Goal: Task Accomplishment & Management: Use online tool/utility

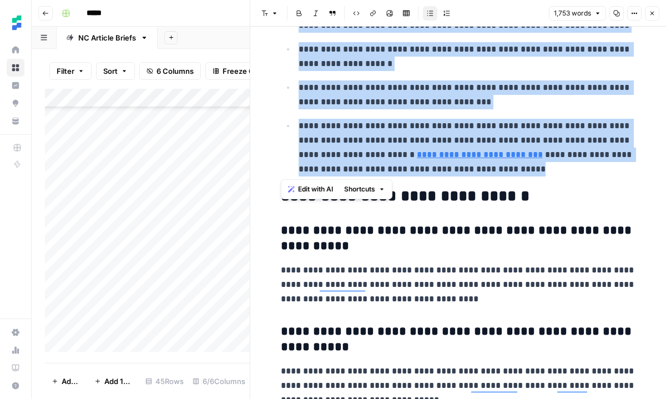
scroll to position [612, 0]
click at [651, 18] on button "Close" at bounding box center [652, 13] width 14 height 14
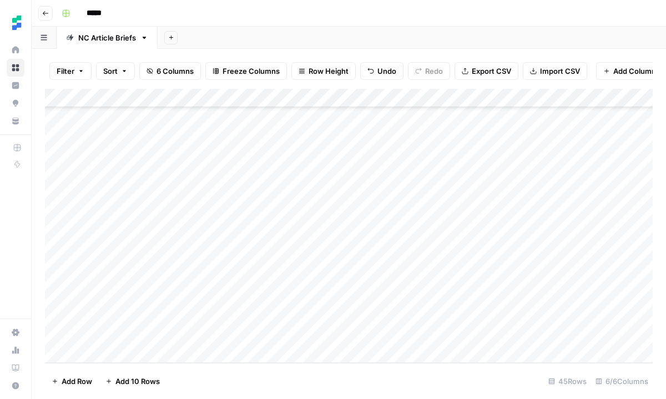
click at [498, 281] on div "Add Column" at bounding box center [349, 226] width 608 height 274
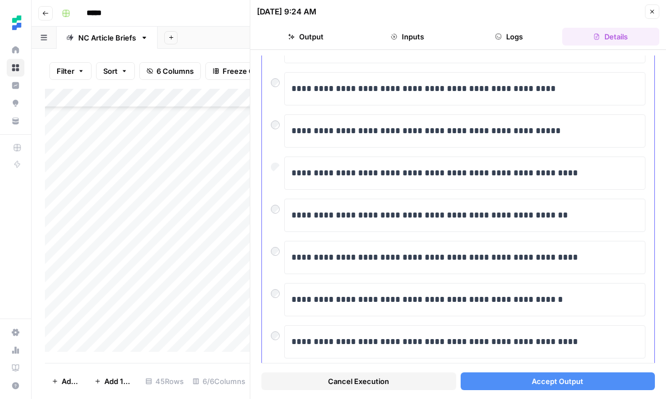
scroll to position [113, 0]
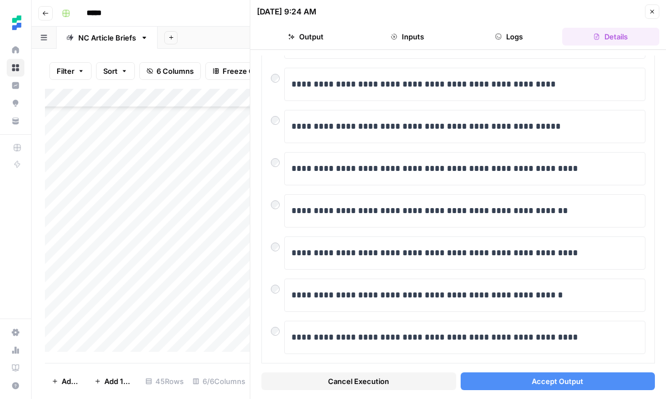
click at [528, 380] on button "Accept Output" at bounding box center [558, 381] width 195 height 18
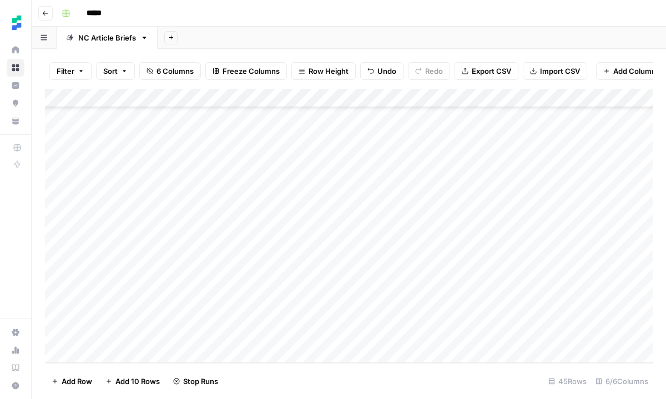
click at [499, 301] on div "Add Column" at bounding box center [349, 226] width 608 height 274
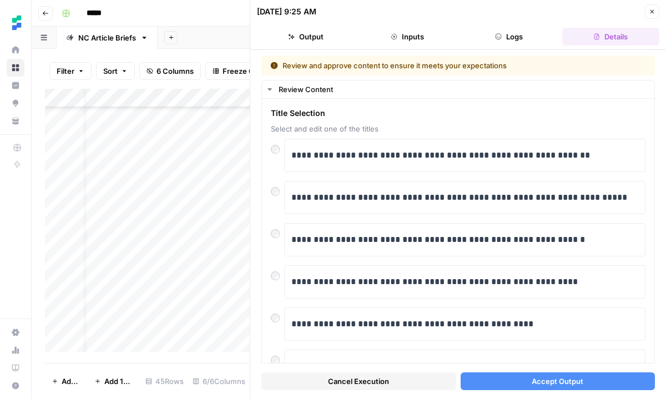
scroll to position [612, 28]
click at [654, 11] on icon "button" at bounding box center [652, 11] width 7 height 7
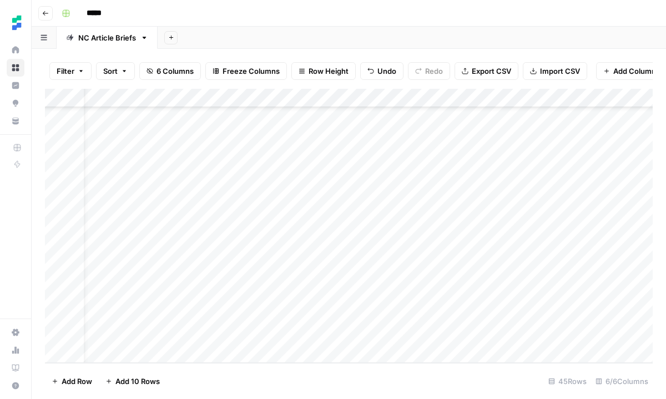
click at [285, 299] on div "Add Column" at bounding box center [349, 226] width 608 height 274
click at [297, 261] on div "Add Column" at bounding box center [349, 226] width 608 height 274
click at [503, 294] on div "Add Column" at bounding box center [349, 226] width 608 height 274
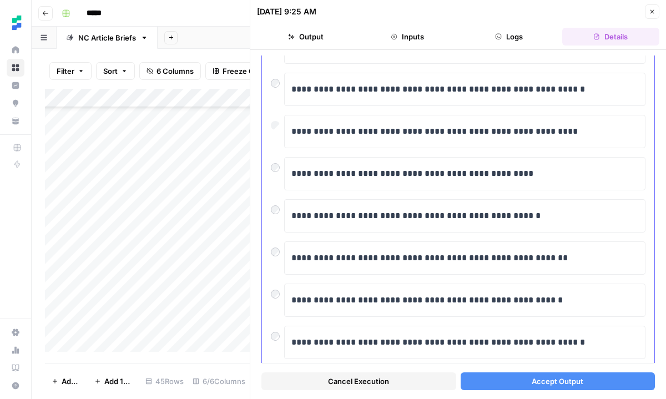
scroll to position [148, 0]
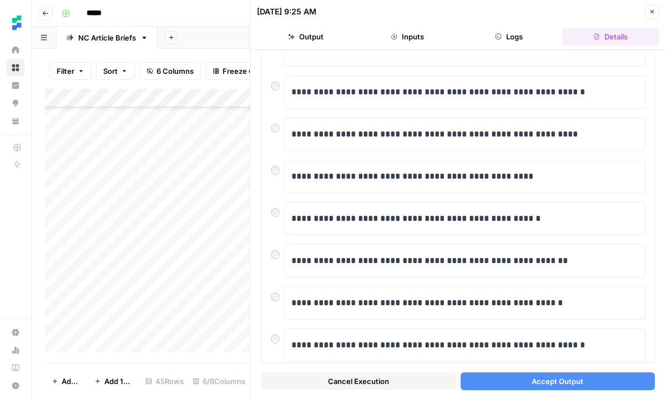
click at [528, 382] on button "Accept Output" at bounding box center [558, 381] width 195 height 18
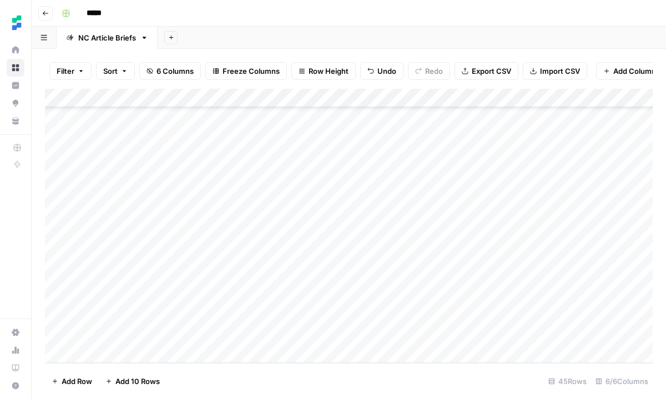
click at [504, 315] on div "Add Column" at bounding box center [349, 226] width 608 height 274
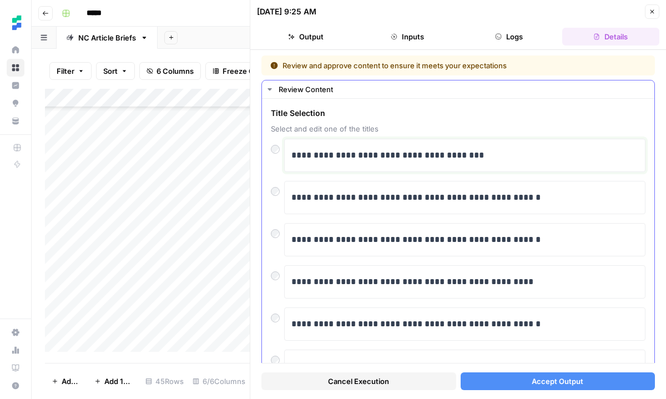
click at [489, 153] on p "**********" at bounding box center [464, 155] width 347 height 14
click at [518, 379] on button "Accept Output" at bounding box center [558, 381] width 195 height 18
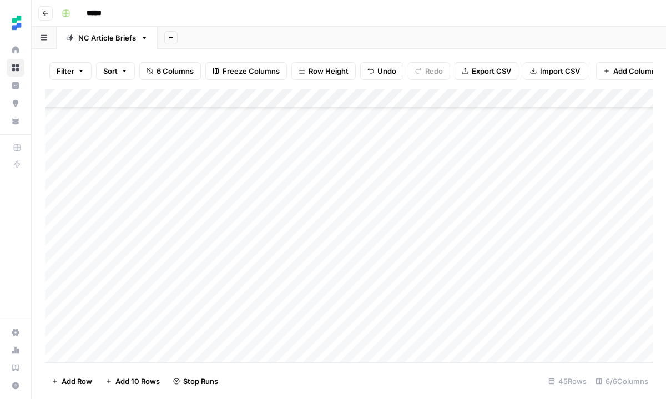
click at [514, 331] on div "Add Column" at bounding box center [349, 226] width 608 height 274
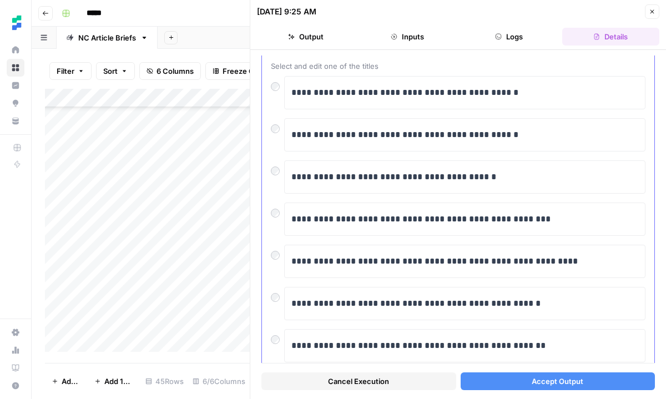
scroll to position [67, 0]
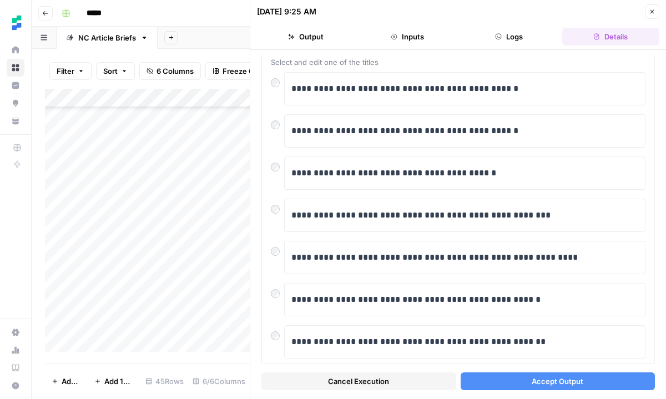
click at [545, 382] on span "Accept Output" at bounding box center [558, 381] width 52 height 11
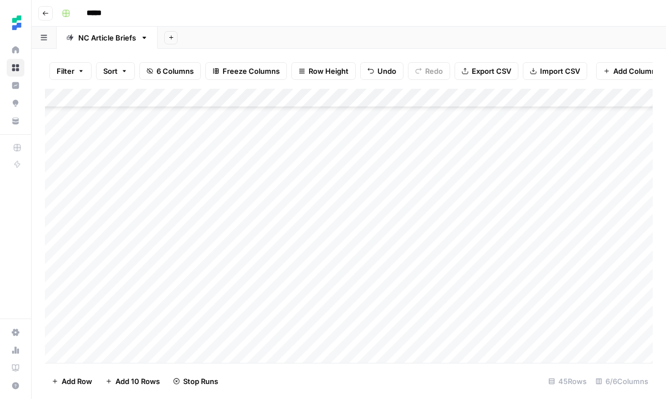
scroll to position [581, 0]
click at [517, 366] on span "Reload" at bounding box center [519, 366] width 22 height 10
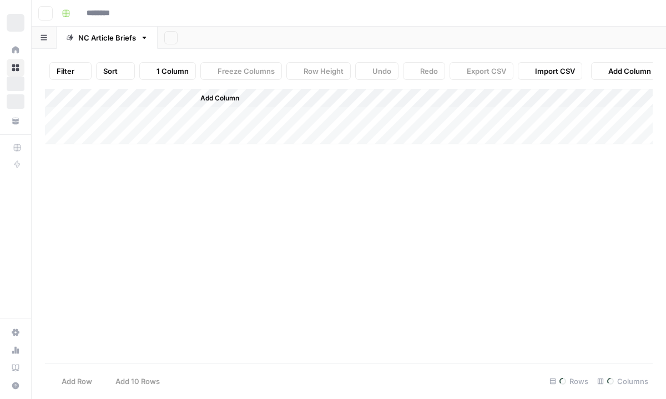
type input "*****"
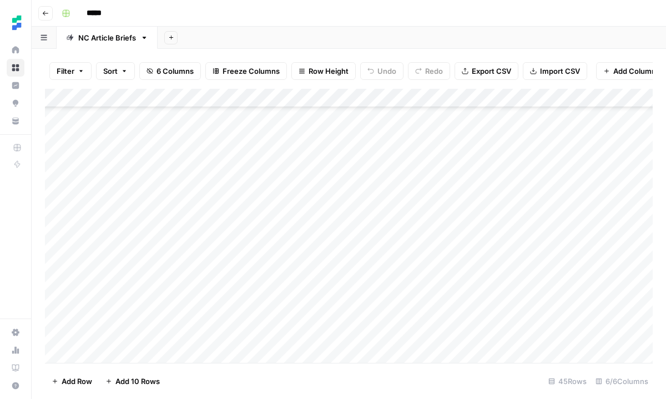
scroll to position [612, 0]
click at [219, 275] on div "Add Column" at bounding box center [349, 226] width 608 height 274
click at [500, 280] on div "Add Column" at bounding box center [349, 226] width 608 height 274
click at [311, 271] on div "Add Column" at bounding box center [349, 226] width 608 height 274
click at [206, 275] on div "Add Column" at bounding box center [349, 226] width 608 height 274
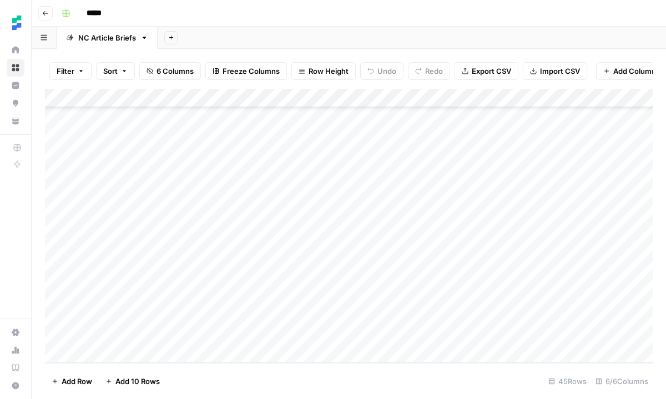
click at [178, 334] on div "Add Column" at bounding box center [349, 226] width 608 height 274
click at [460, 336] on div "Add Column" at bounding box center [349, 226] width 608 height 274
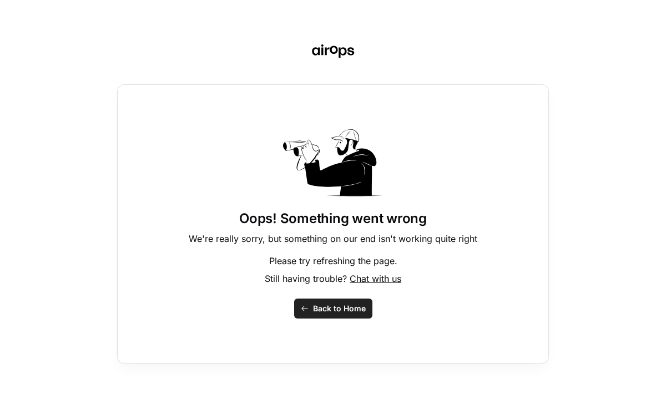
click at [335, 306] on span "Back to Home" at bounding box center [339, 308] width 53 height 11
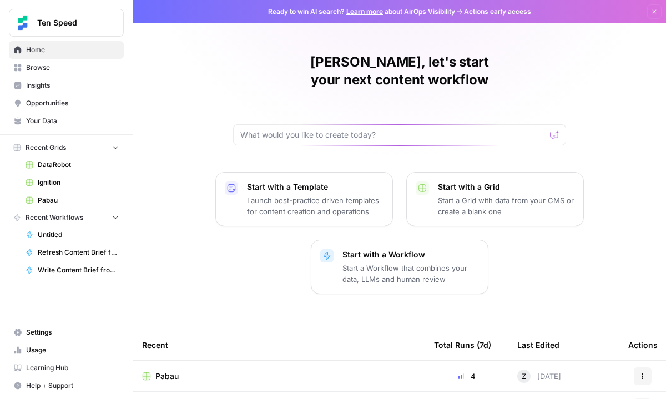
click at [46, 69] on span "Browse" at bounding box center [72, 68] width 93 height 10
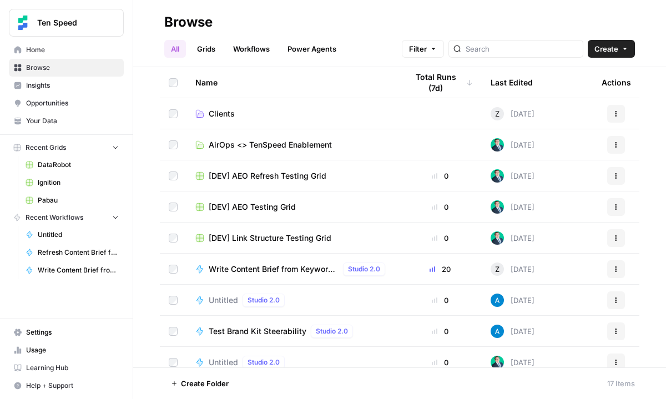
click at [67, 196] on span "Pabau" at bounding box center [78, 200] width 81 height 10
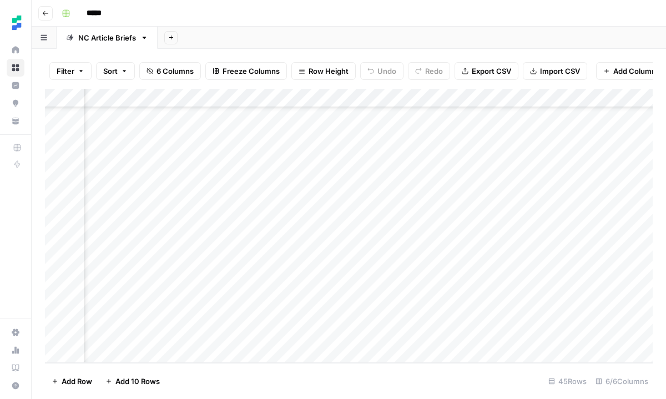
scroll to position [612, 203]
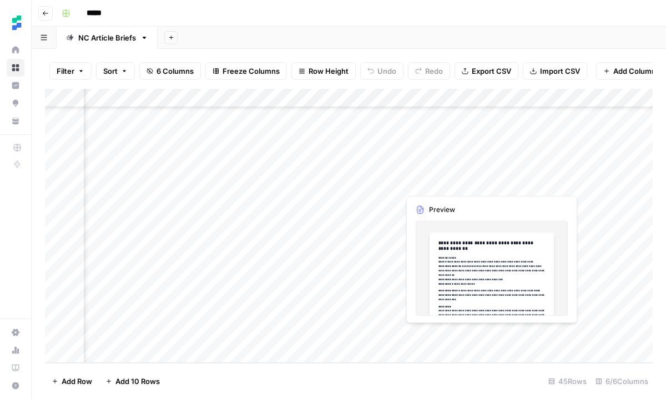
click at [532, 334] on div "Add Column" at bounding box center [349, 226] width 608 height 274
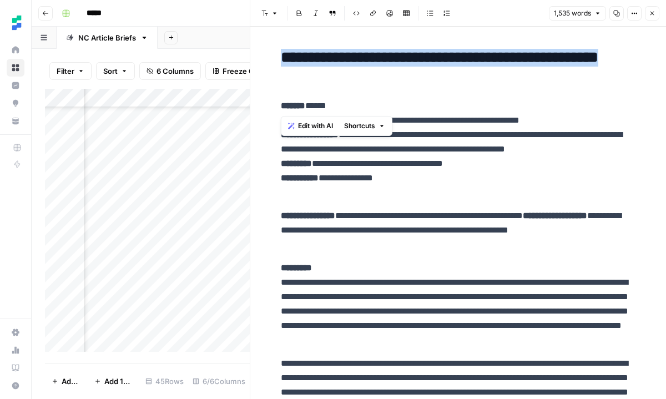
drag, startPoint x: 281, startPoint y: 58, endPoint x: 349, endPoint y: 92, distance: 76.0
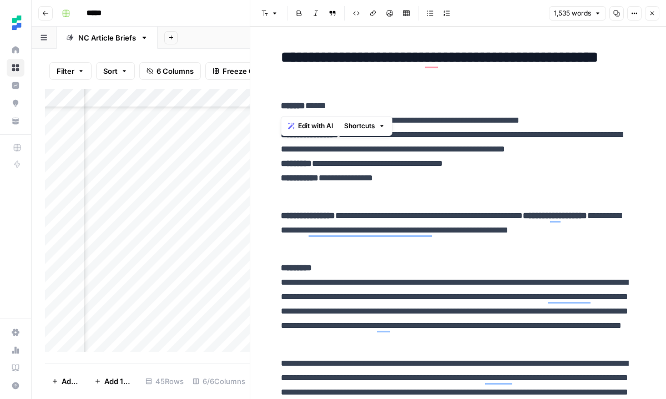
click at [305, 209] on p "**********" at bounding box center [458, 230] width 355 height 43
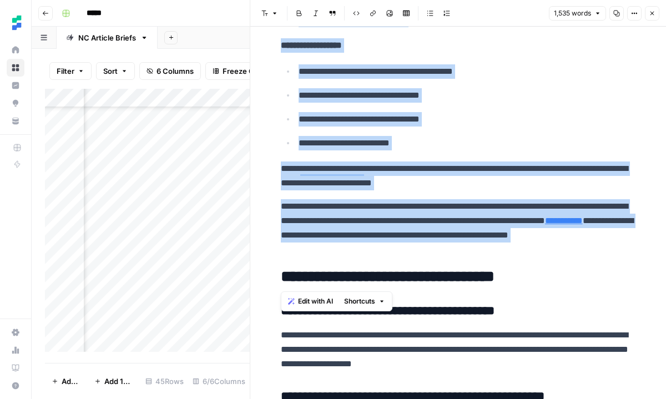
drag, startPoint x: 279, startPoint y: 105, endPoint x: 498, endPoint y: 259, distance: 267.8
copy div "**********"
click at [653, 14] on icon "button" at bounding box center [653, 14] width 4 height 4
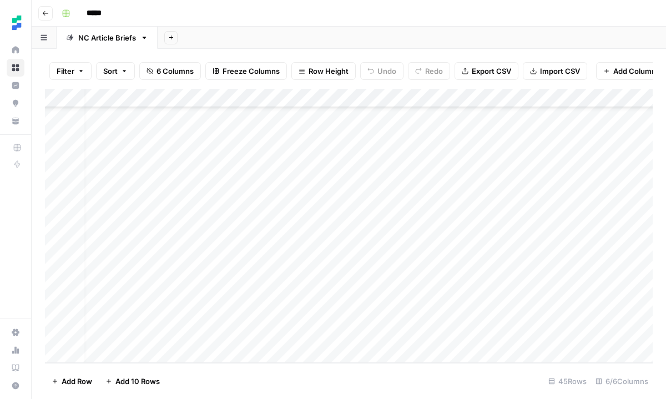
scroll to position [612, 0]
click at [500, 316] on div "Add Column" at bounding box center [349, 226] width 608 height 274
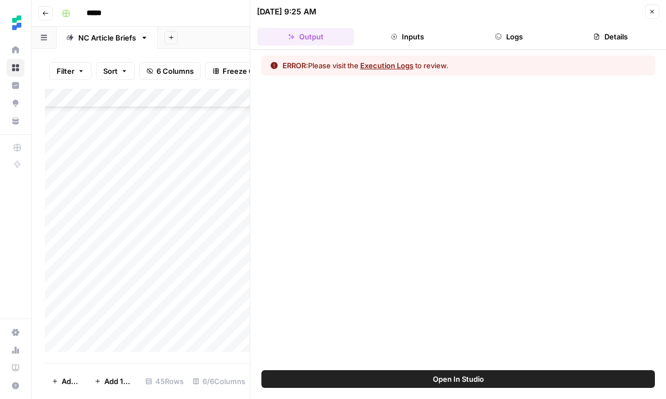
click at [522, 41] on button "Logs" at bounding box center [509, 37] width 97 height 18
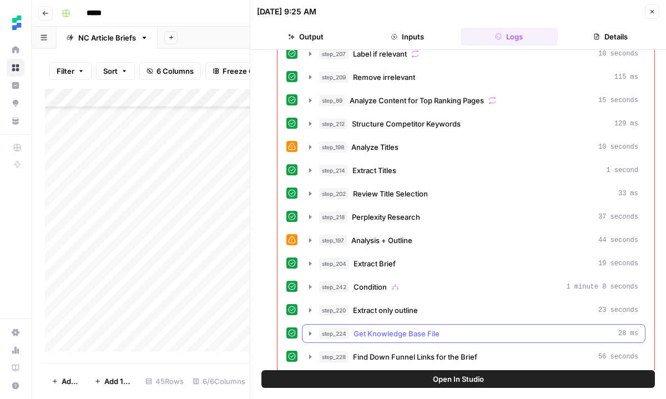
scroll to position [15, 0]
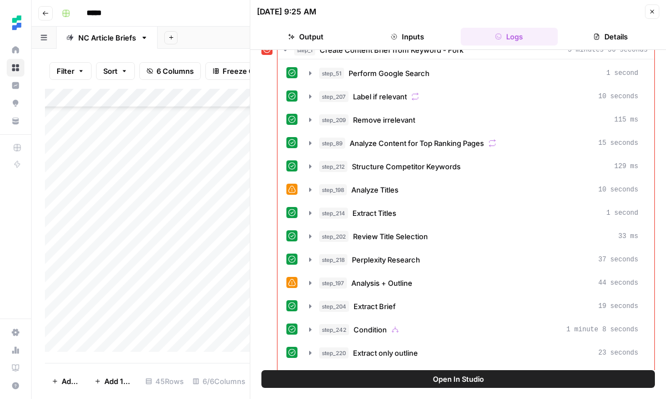
click at [652, 9] on icon "button" at bounding box center [652, 11] width 7 height 7
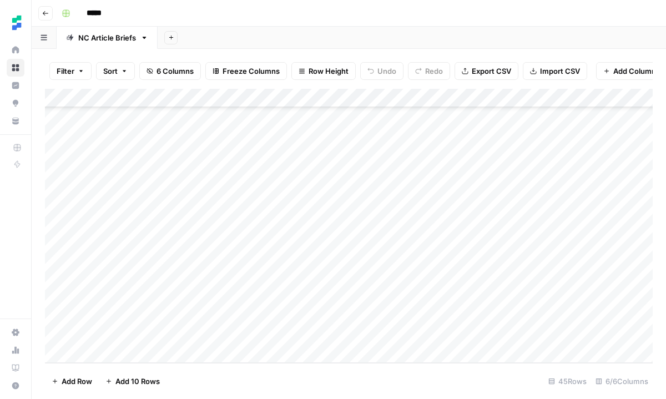
click at [167, 319] on div "Add Column" at bounding box center [349, 226] width 608 height 274
drag, startPoint x: 89, startPoint y: 316, endPoint x: 183, endPoint y: 314, distance: 93.3
click at [183, 314] on textarea "**********" at bounding box center [172, 317] width 178 height 16
click at [156, 355] on div "Add Column" at bounding box center [349, 226] width 608 height 274
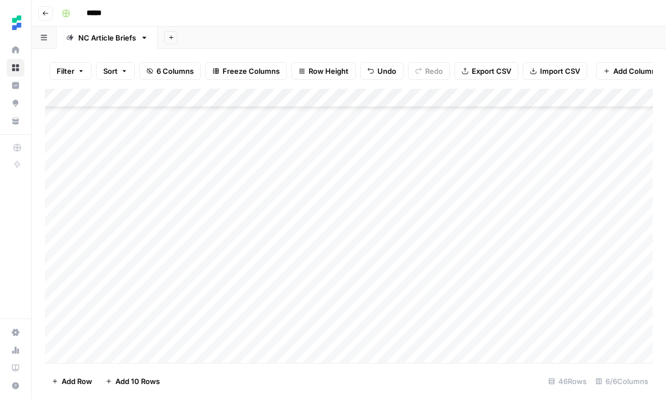
scroll to position [631, 0]
click at [168, 333] on textarea at bounding box center [172, 336] width 178 height 16
type textarea "**********"
click at [275, 293] on div "Add Column" at bounding box center [349, 226] width 608 height 274
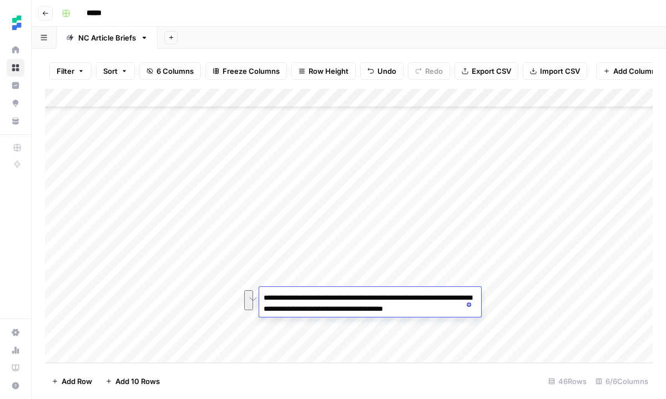
drag, startPoint x: 265, startPoint y: 294, endPoint x: 462, endPoint y: 306, distance: 196.9
click at [462, 306] on textarea "**********" at bounding box center [370, 303] width 222 height 27
click at [332, 328] on div "Add Column" at bounding box center [349, 226] width 608 height 274
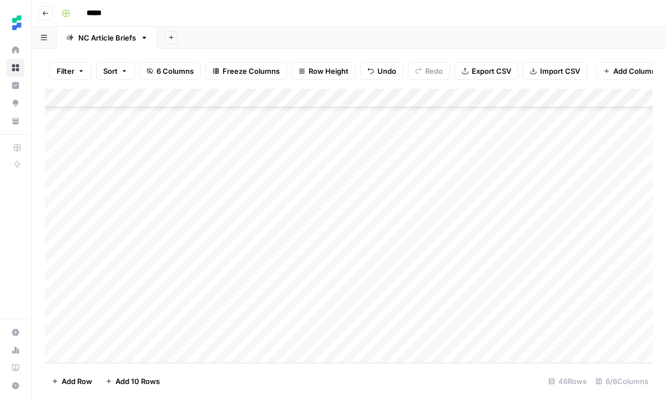
click at [332, 328] on div "Add Column" at bounding box center [349, 226] width 608 height 274
type textarea "**********"
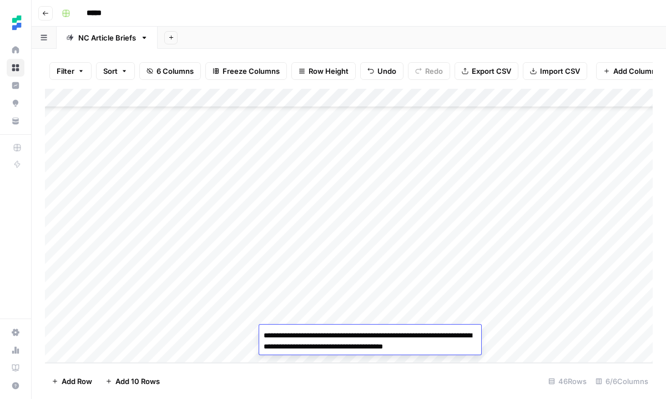
click at [434, 305] on div "Add Column" at bounding box center [349, 226] width 608 height 274
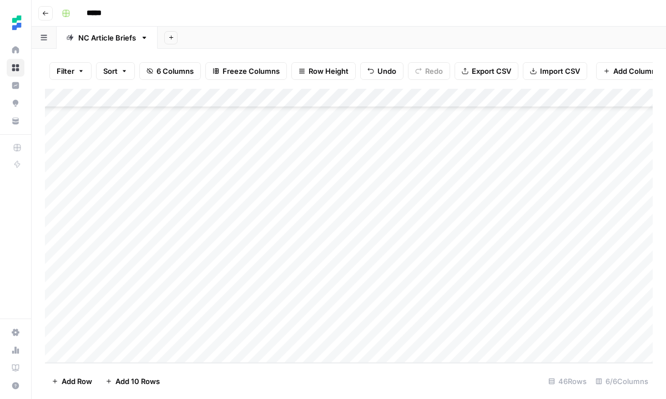
click at [407, 338] on div "Add Column" at bounding box center [349, 226] width 608 height 274
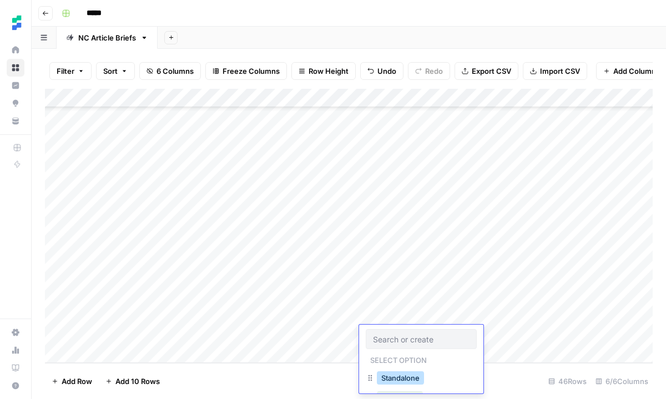
click at [404, 381] on button "Standalone" at bounding box center [400, 377] width 47 height 13
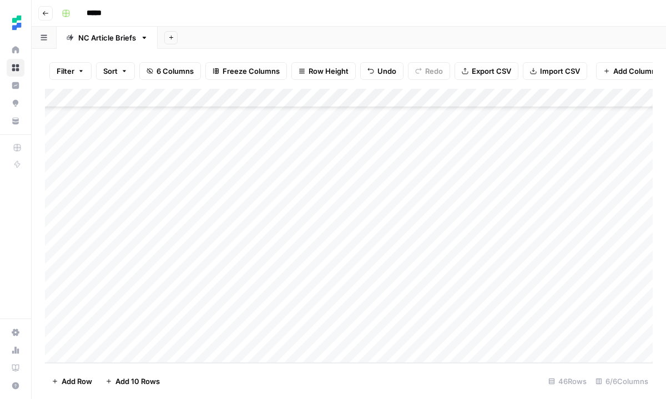
click at [568, 330] on div "Add Column" at bounding box center [349, 226] width 608 height 274
click at [514, 334] on div "Add Column" at bounding box center [349, 226] width 608 height 274
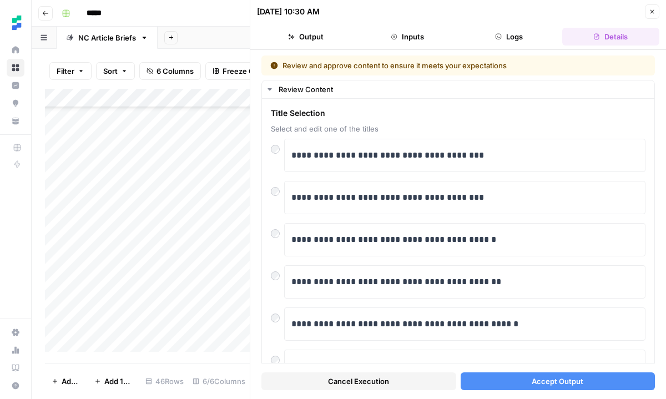
click at [544, 382] on span "Accept Output" at bounding box center [558, 381] width 52 height 11
